Goal: Find specific page/section: Find specific page/section

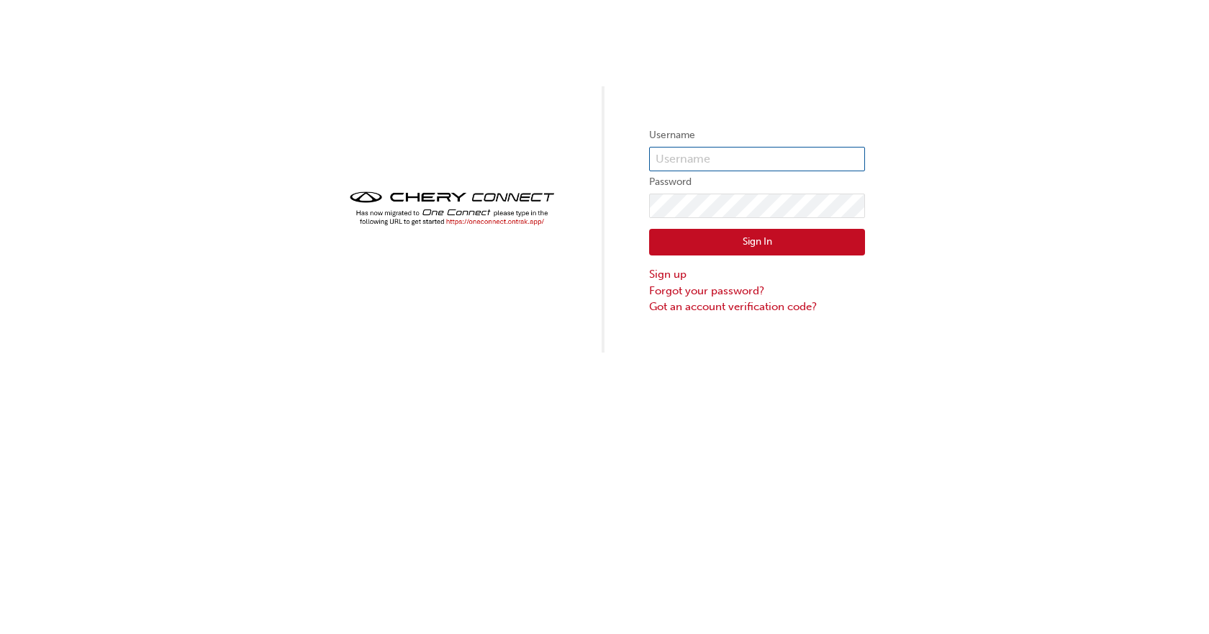
type input "CHAU0509"
click at [799, 242] on button "Sign In" at bounding box center [757, 242] width 216 height 27
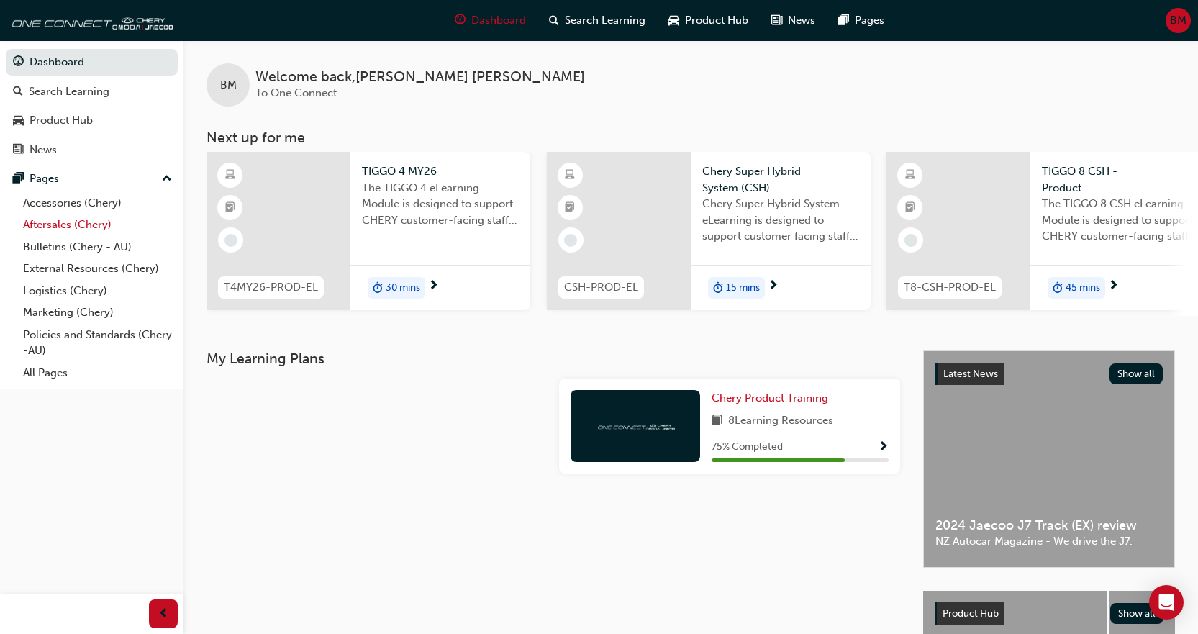
click at [83, 225] on link "Aftersales (Chery)" at bounding box center [97, 225] width 160 height 22
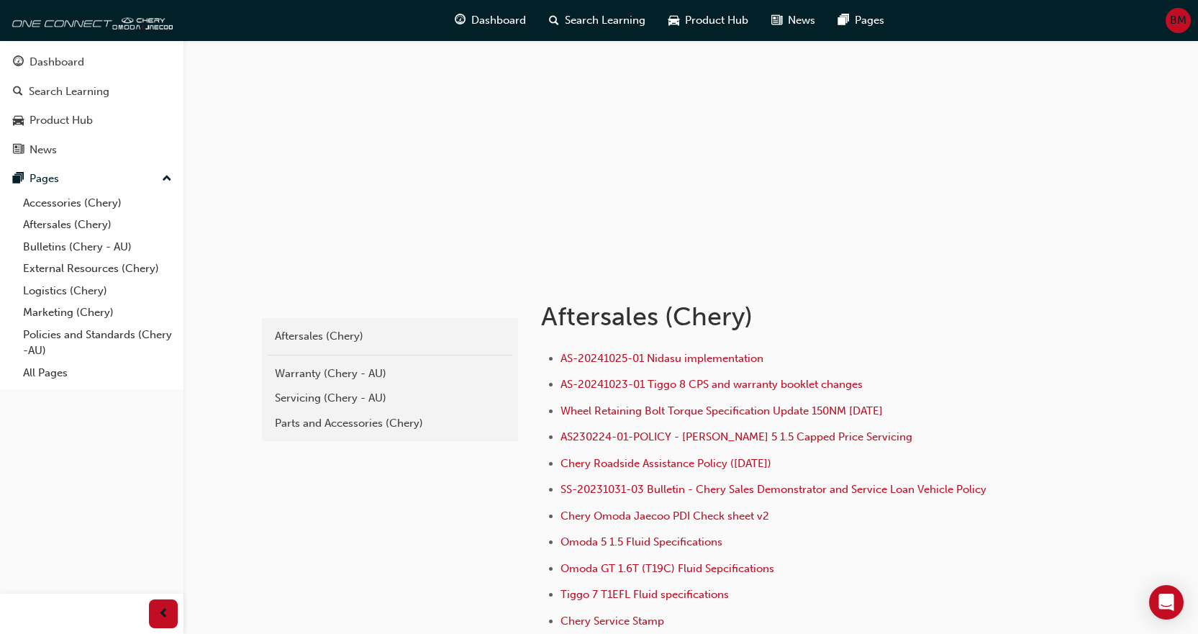
scroll to position [144, 0]
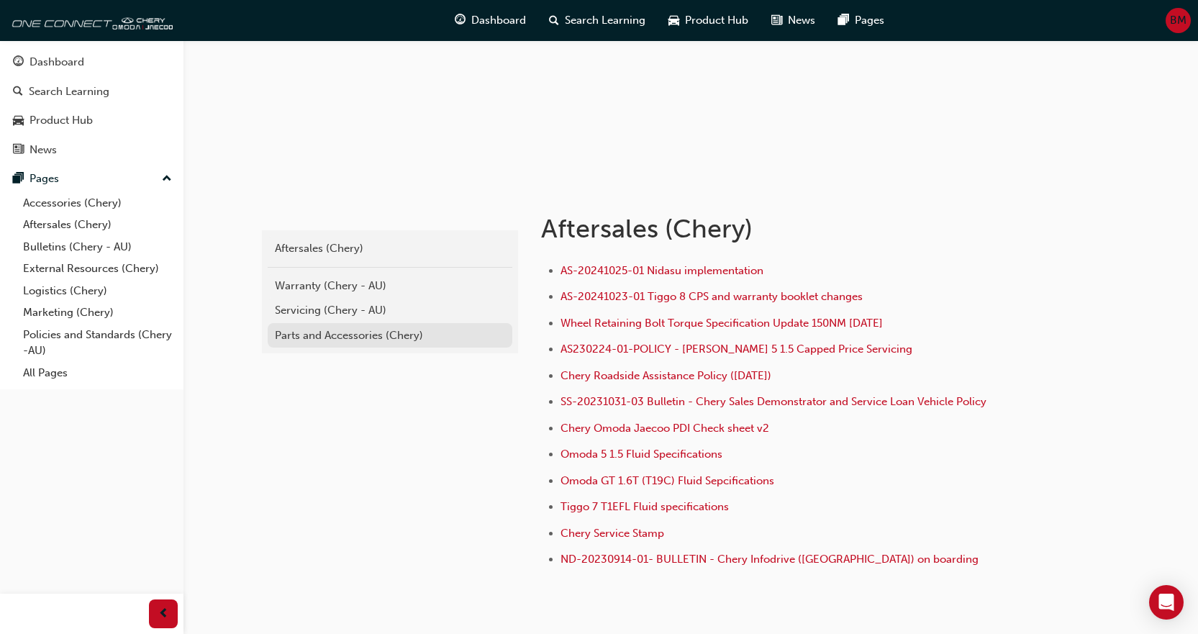
click at [353, 343] on link "Parts and Accessories (Chery)" at bounding box center [390, 335] width 245 height 25
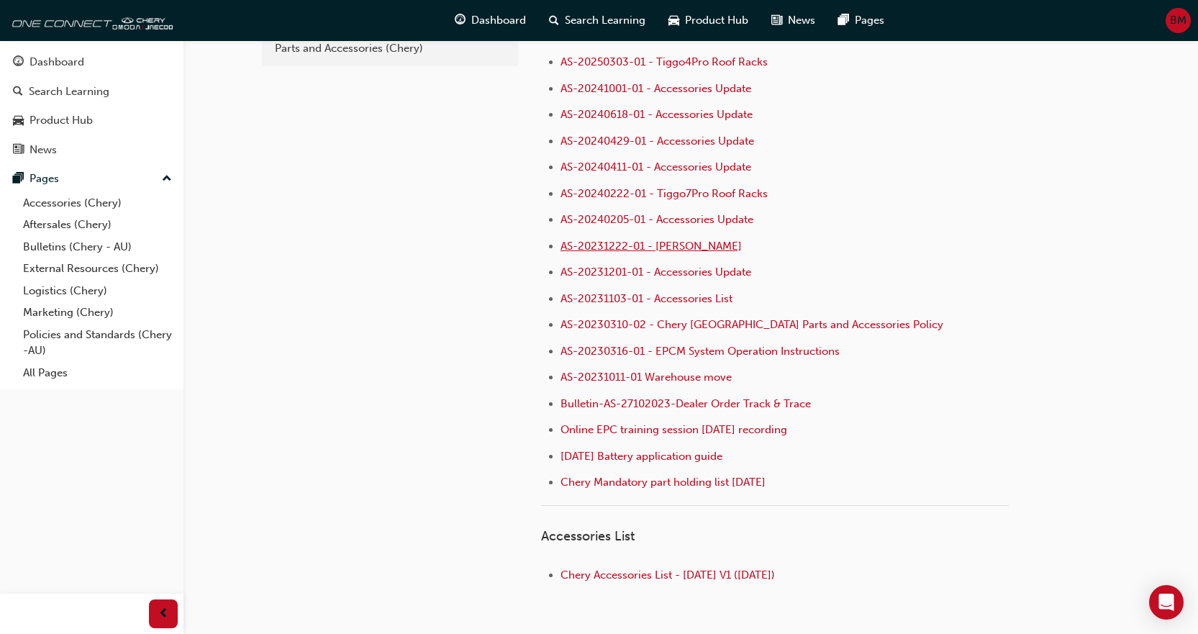
scroll to position [144, 0]
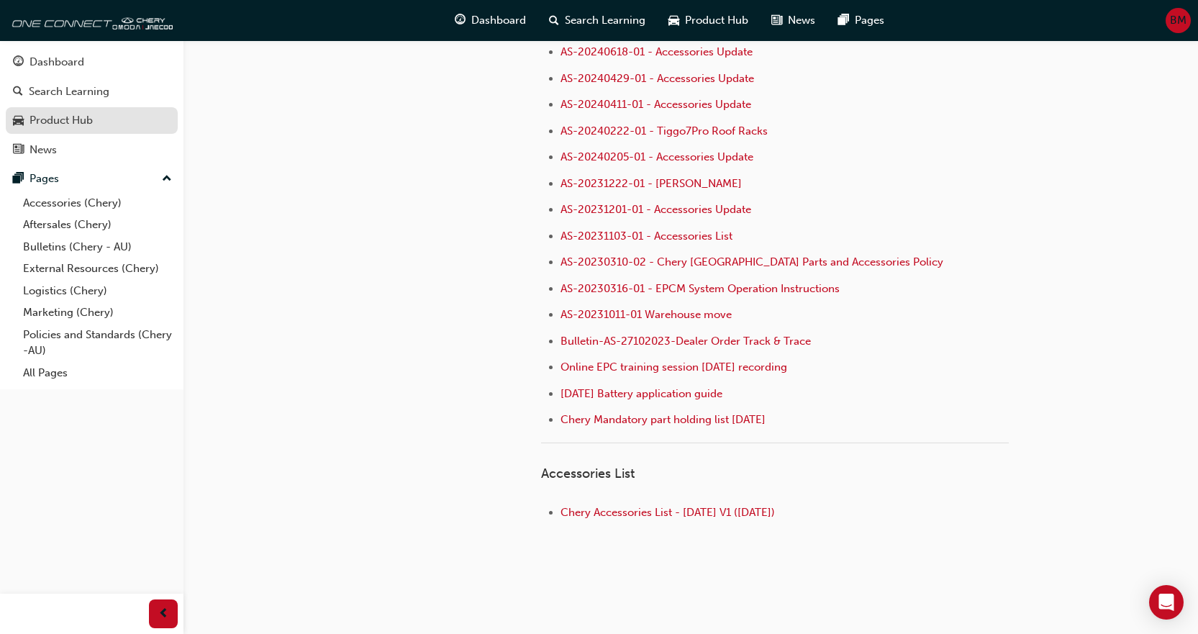
click at [53, 118] on div "Product Hub" at bounding box center [60, 120] width 63 height 17
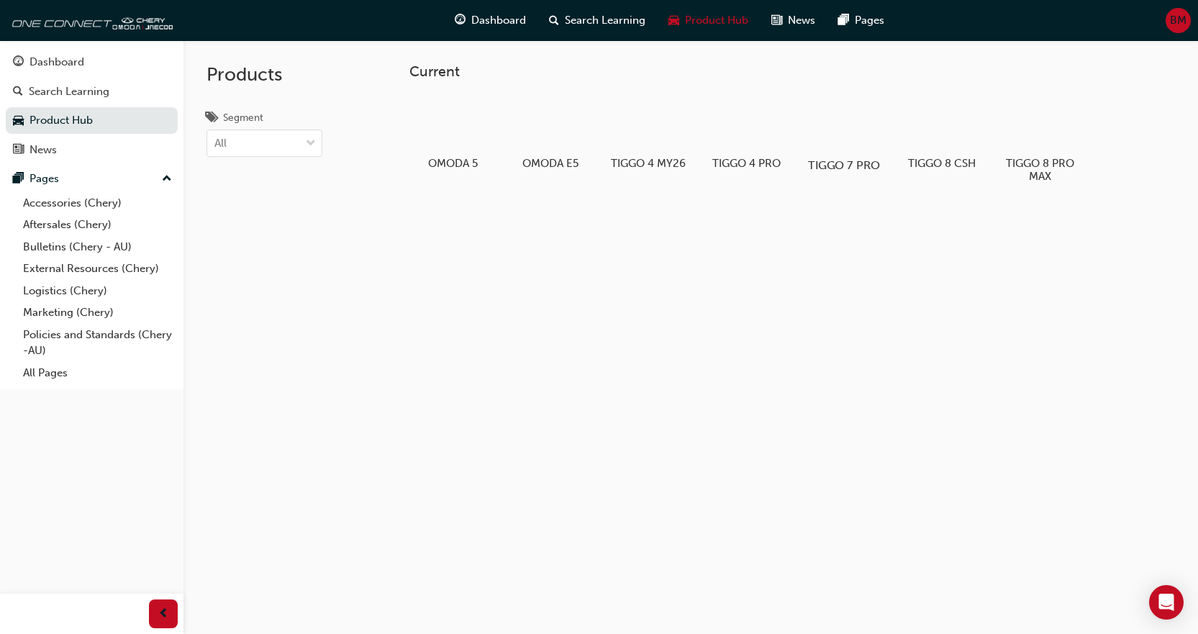
click at [838, 142] on div at bounding box center [844, 124] width 80 height 58
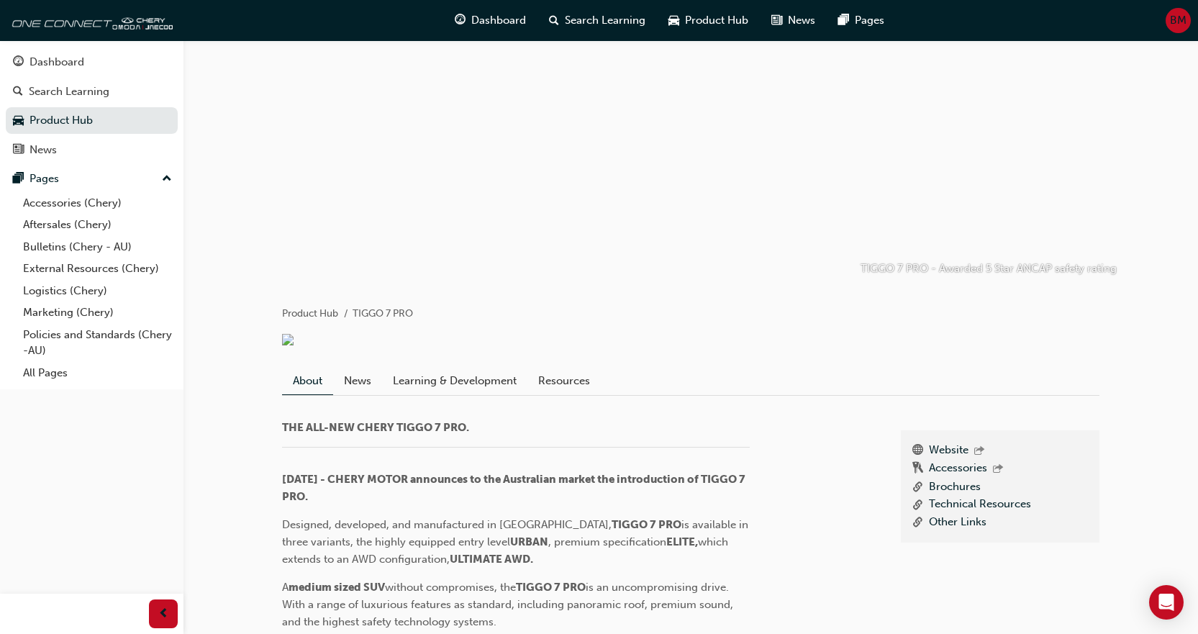
scroll to position [432, 0]
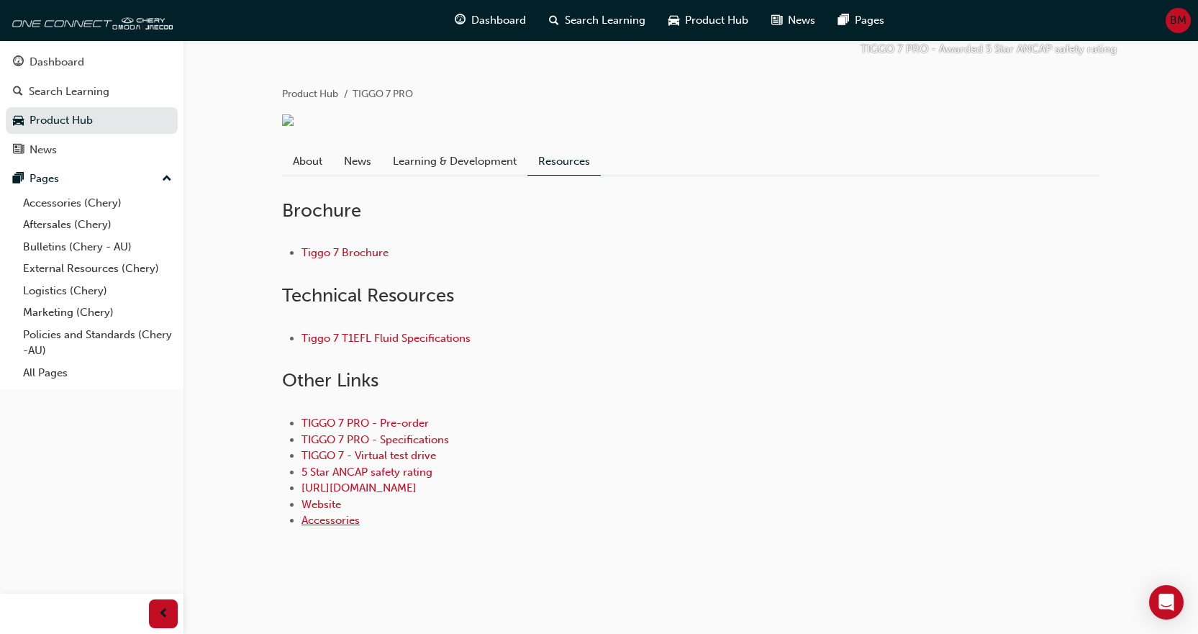
click at [324, 520] on link "Accessories" at bounding box center [330, 520] width 58 height 13
